Goal: Information Seeking & Learning: Compare options

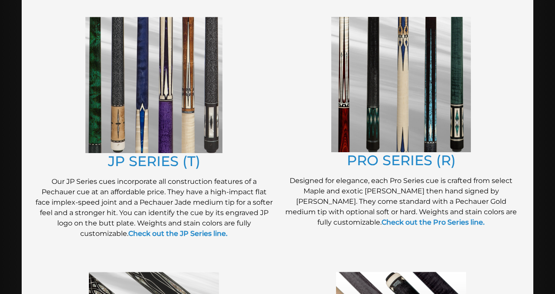
scroll to position [449, 0]
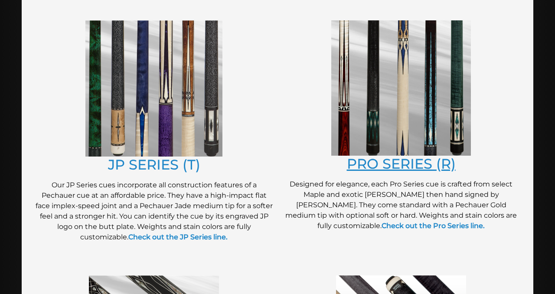
click at [373, 161] on link "PRO SERIES (R)" at bounding box center [401, 163] width 109 height 17
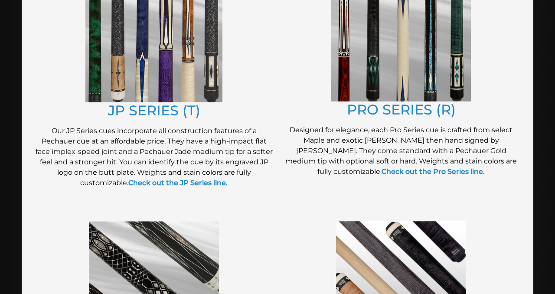
scroll to position [499, 0]
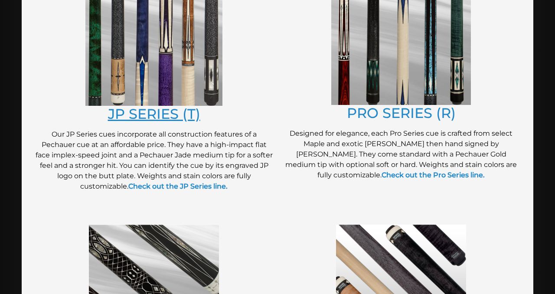
click at [163, 118] on link "JP SERIES (T)" at bounding box center [154, 113] width 92 height 17
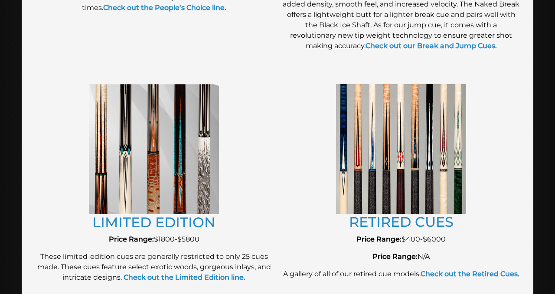
scroll to position [913, 0]
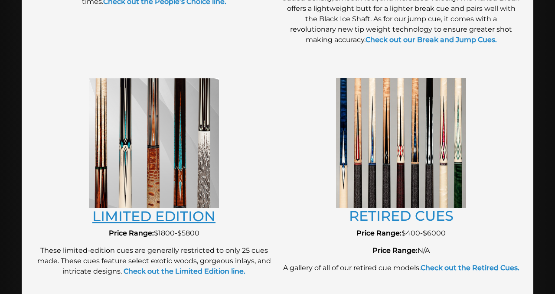
click at [187, 219] on link "LIMITED EDITION" at bounding box center [153, 216] width 123 height 17
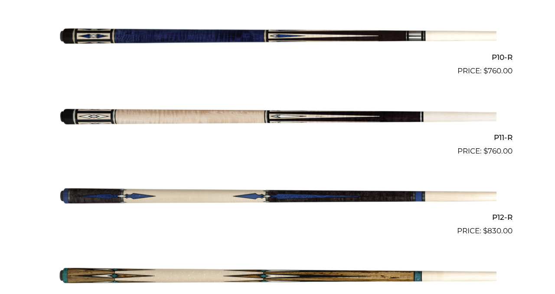
scroll to position [995, 0]
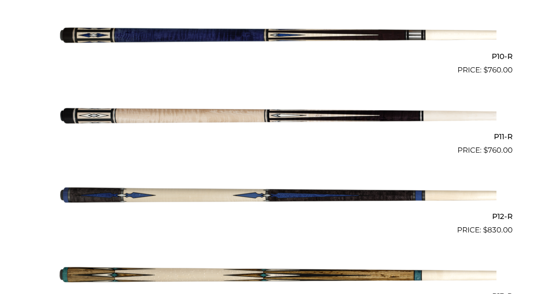
click at [253, 121] on img at bounding box center [278, 115] width 438 height 73
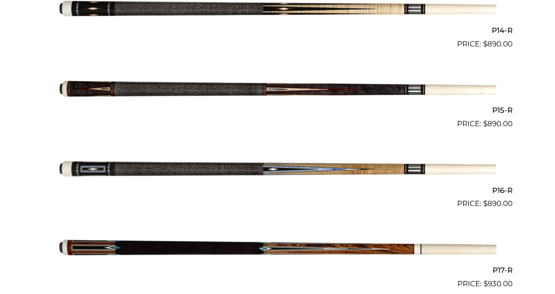
scroll to position [1328, 0]
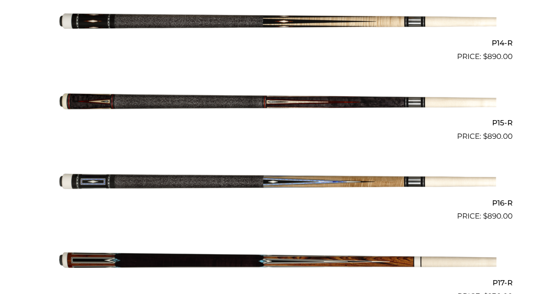
click at [209, 101] on img at bounding box center [278, 102] width 438 height 73
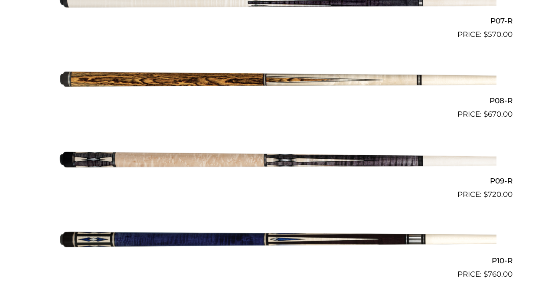
scroll to position [0, 0]
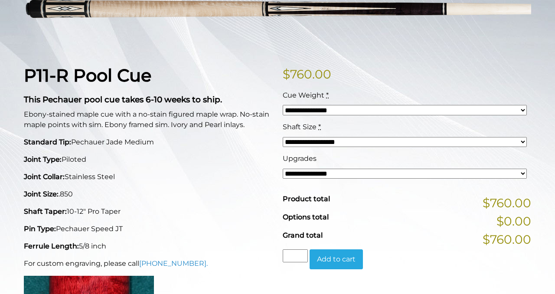
scroll to position [163, 0]
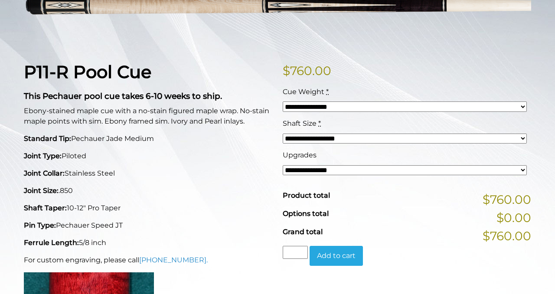
click at [312, 107] on select "**********" at bounding box center [405, 106] width 244 height 10
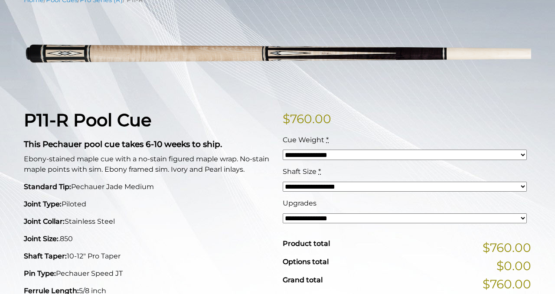
scroll to position [0, 0]
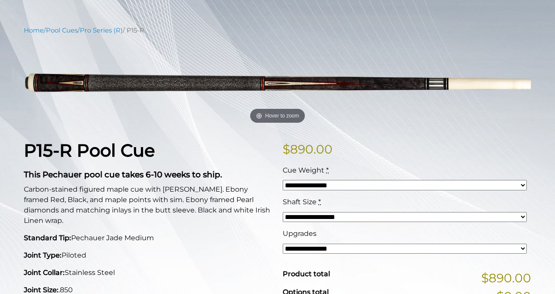
scroll to position [95, 0]
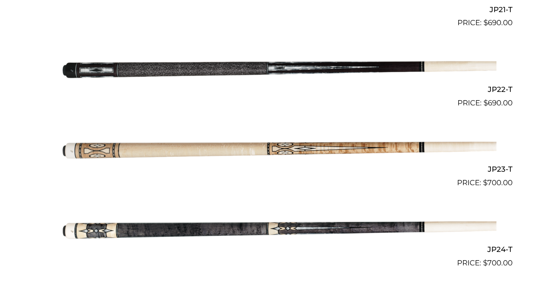
scroll to position [1922, 0]
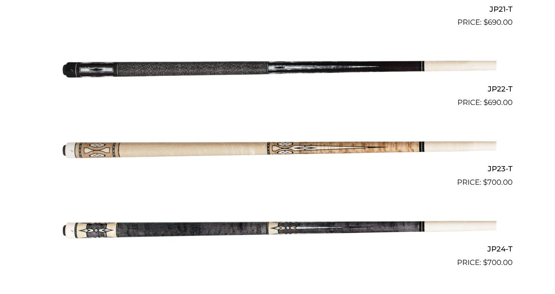
click at [246, 74] on img at bounding box center [278, 68] width 438 height 73
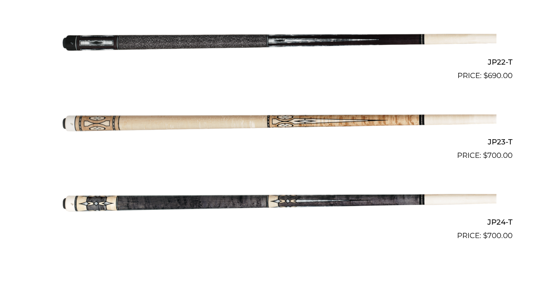
scroll to position [1949, 0]
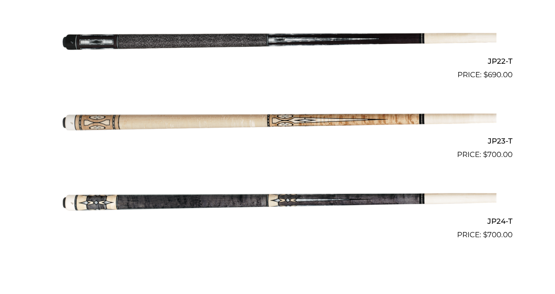
click at [162, 121] on img at bounding box center [278, 120] width 438 height 73
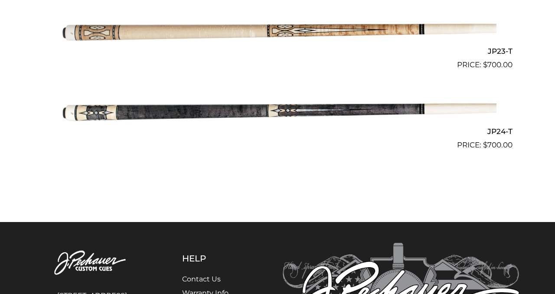
scroll to position [2038, 0]
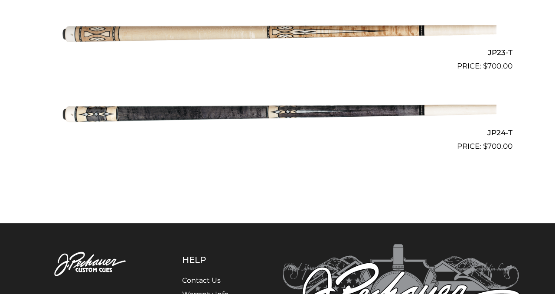
click at [190, 112] on img at bounding box center [278, 111] width 438 height 73
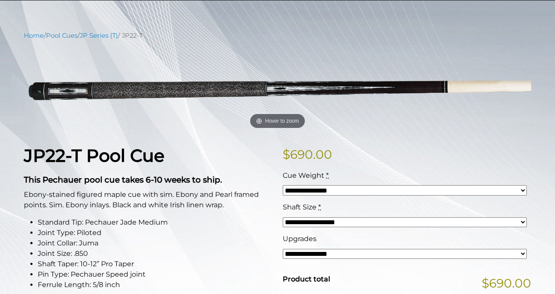
scroll to position [79, 0]
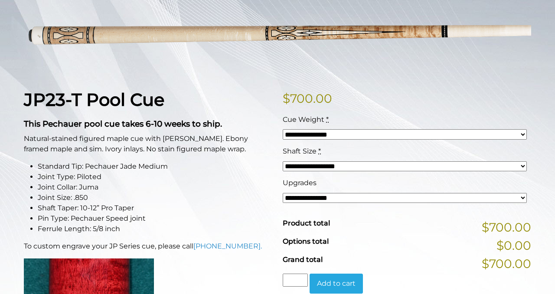
scroll to position [131, 0]
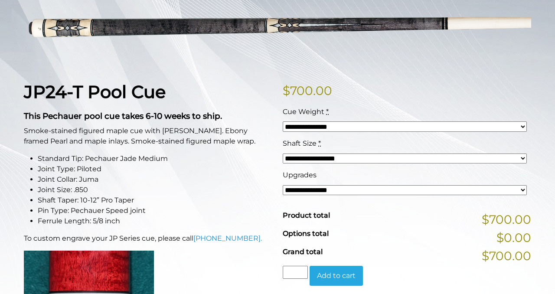
scroll to position [144, 0]
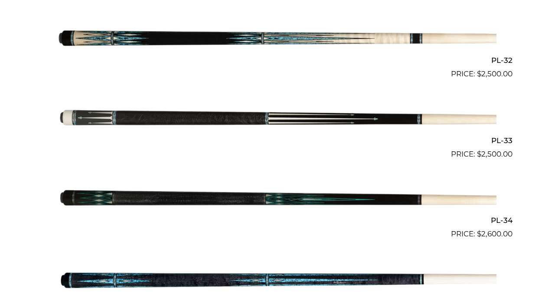
scroll to position [609, 0]
